Goal: Information Seeking & Learning: Learn about a topic

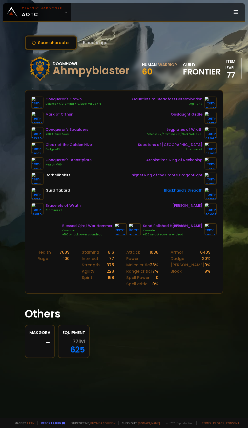
click at [64, 12] on icon at bounding box center [66, 12] width 4 height 4
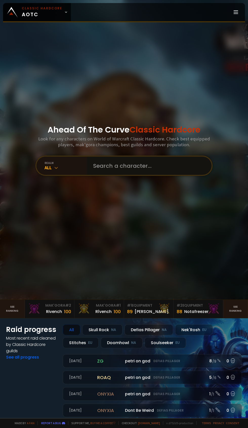
click at [130, 175] on input "text" at bounding box center [147, 165] width 115 height 18
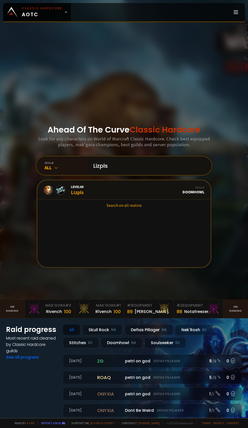
type input "Lizpls"
click at [81, 189] on span "Level 60" at bounding box center [77, 186] width 13 height 5
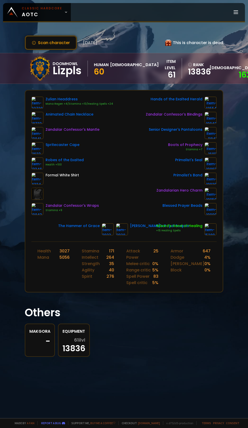
click at [64, 12] on icon at bounding box center [66, 12] width 4 height 4
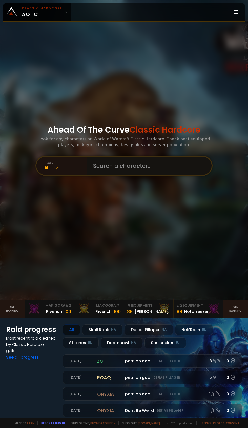
click at [134, 175] on input "text" at bounding box center [147, 165] width 115 height 18
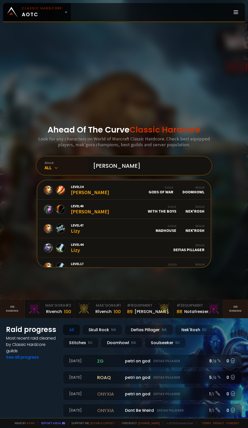
type input "[PERSON_NAME]"
click at [51, 165] on div "realm" at bounding box center [66, 163] width 43 height 4
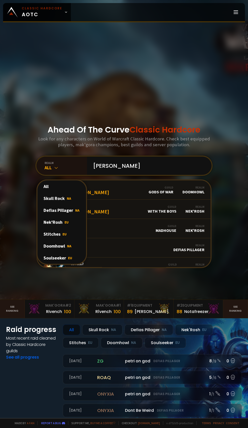
click at [61, 252] on div "Doomhowl NA" at bounding box center [61, 246] width 49 height 12
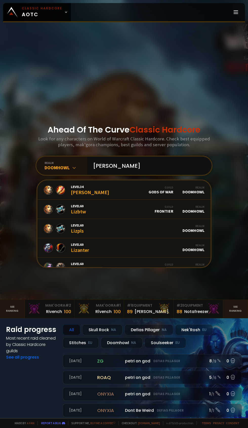
click at [154, 219] on link "Level 60 Lizbtw Guild Frontier Realm Doomhowl" at bounding box center [123, 208] width 173 height 19
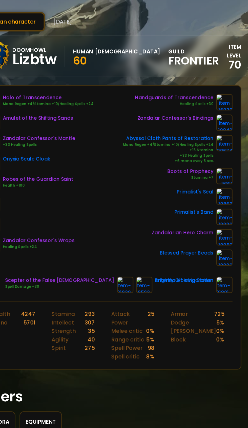
click at [131, 240] on img at bounding box center [137, 238] width 12 height 12
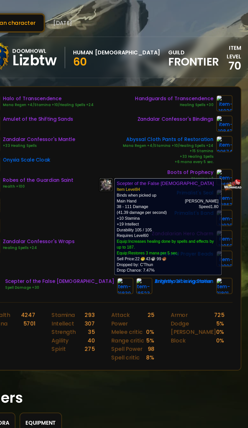
click at [157, 321] on section "Others Makgora - Equipment 70 ilvl 3118" at bounding box center [124, 337] width 198 height 58
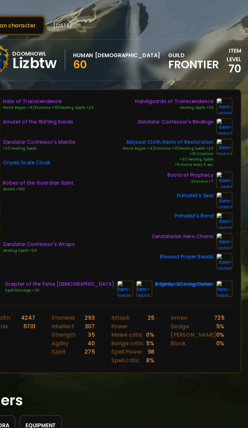
click at [211, 157] on img at bounding box center [211, 157] width 12 height 12
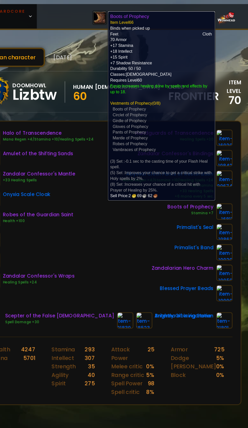
click at [127, 190] on div "Halo of Transcendence Mana Regen +4/Stamina +10/Healing Spells +24 Amulet of th…" at bounding box center [123, 160] width 185 height 128
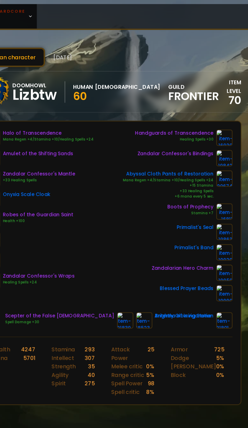
click at [210, 217] on img at bounding box center [211, 218] width 12 height 12
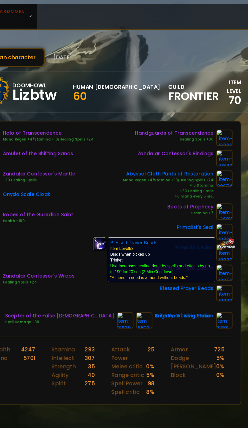
click at [134, 145] on div "Halo of Transcendence Mana Regen +4/Stamina +10/Healing Spells +24 Amulet of th…" at bounding box center [123, 160] width 185 height 128
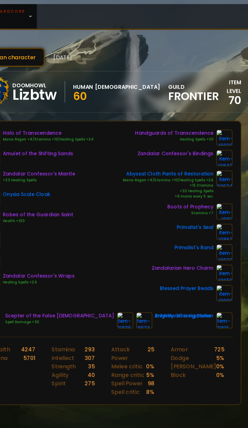
click at [211, 218] on img at bounding box center [211, 218] width 12 height 12
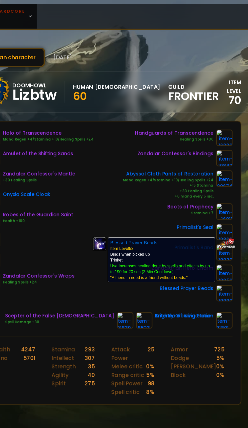
click at [134, 144] on div "Halo of Transcendence Mana Regen +4/Stamina +10/Healing Spells +24 Amulet of th…" at bounding box center [123, 160] width 185 height 128
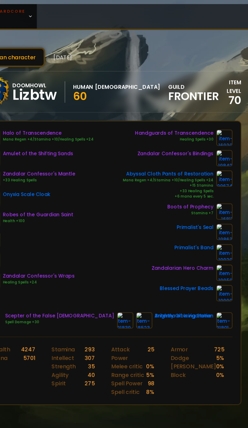
click at [209, 237] on img at bounding box center [211, 238] width 12 height 12
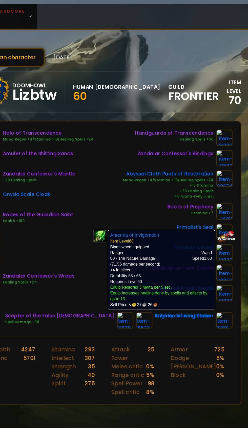
click at [127, 149] on div "Halo of Transcendence Mana Regen +4/Stamina +10/Healing Spells +24 Amulet of th…" at bounding box center [123, 160] width 185 height 128
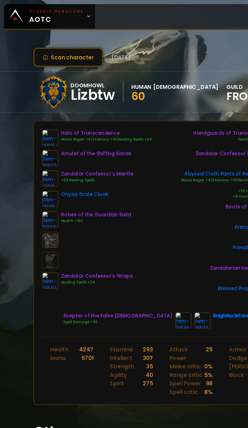
click at [39, 100] on img at bounding box center [37, 102] width 12 height 12
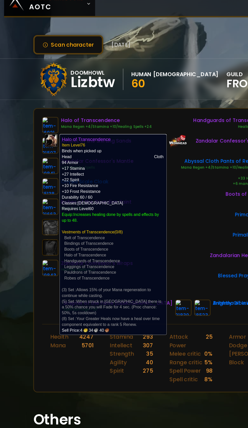
click at [145, 159] on div "Boots of Prophecy Stamina +7" at bounding box center [176, 157] width 82 height 12
